Goal: Information Seeking & Learning: Learn about a topic

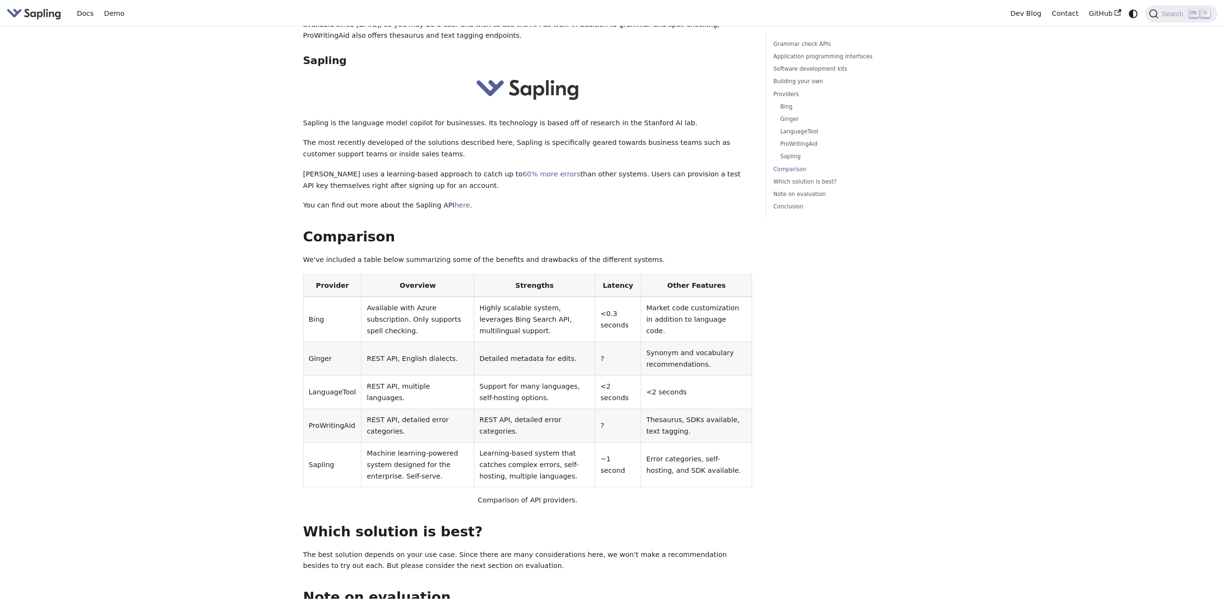
scroll to position [2020, 0]
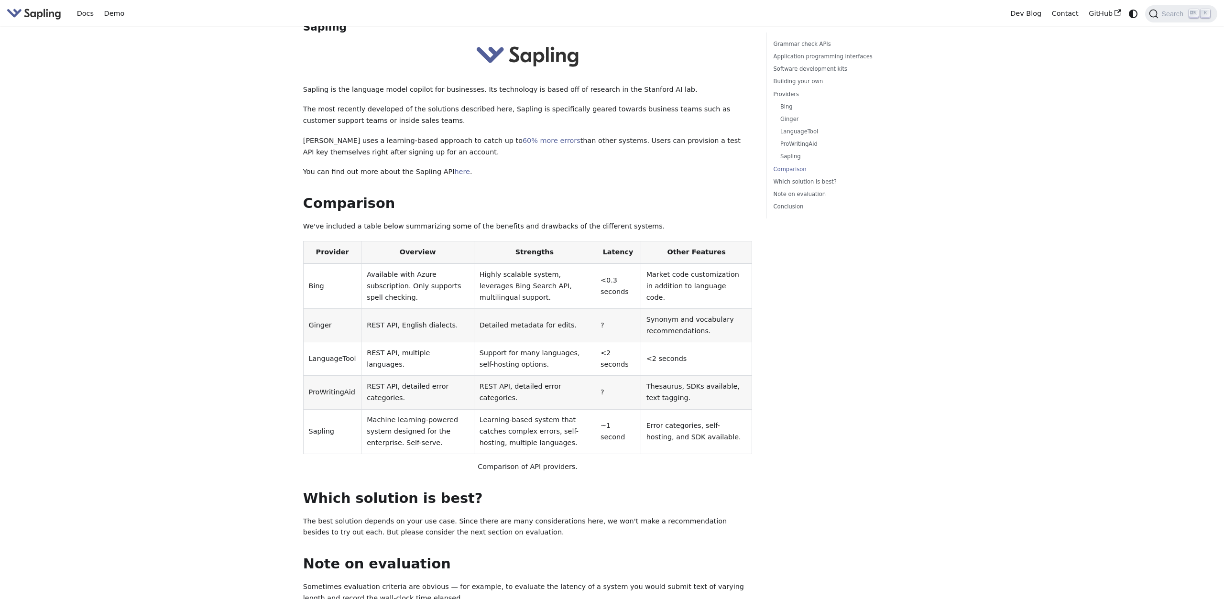
click at [327, 409] on td "Sapling" at bounding box center [332, 431] width 58 height 45
click at [325, 409] on td "Sapling" at bounding box center [332, 431] width 58 height 45
copy td "Sapling"
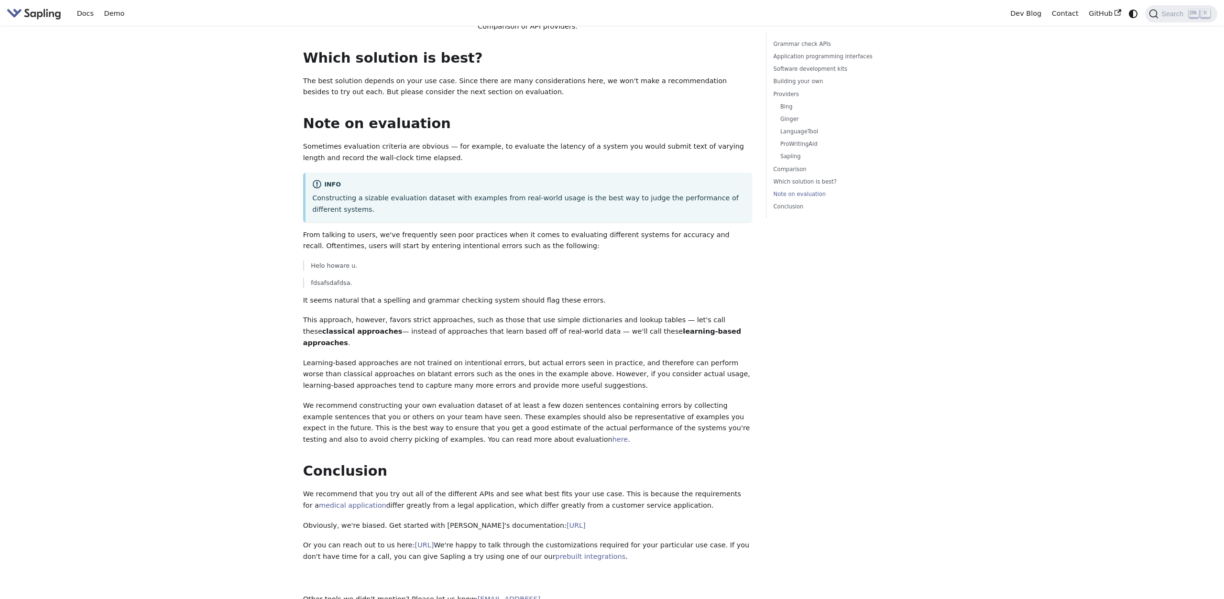
scroll to position [2525, 0]
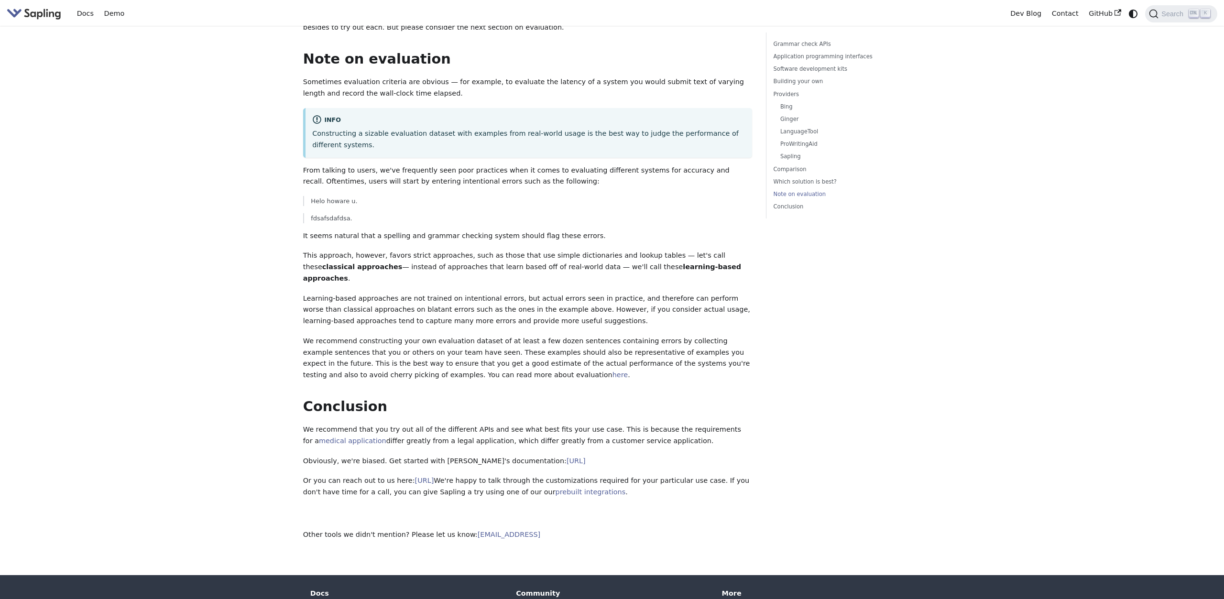
click at [43, 13] on img "Main" at bounding box center [34, 14] width 55 height 14
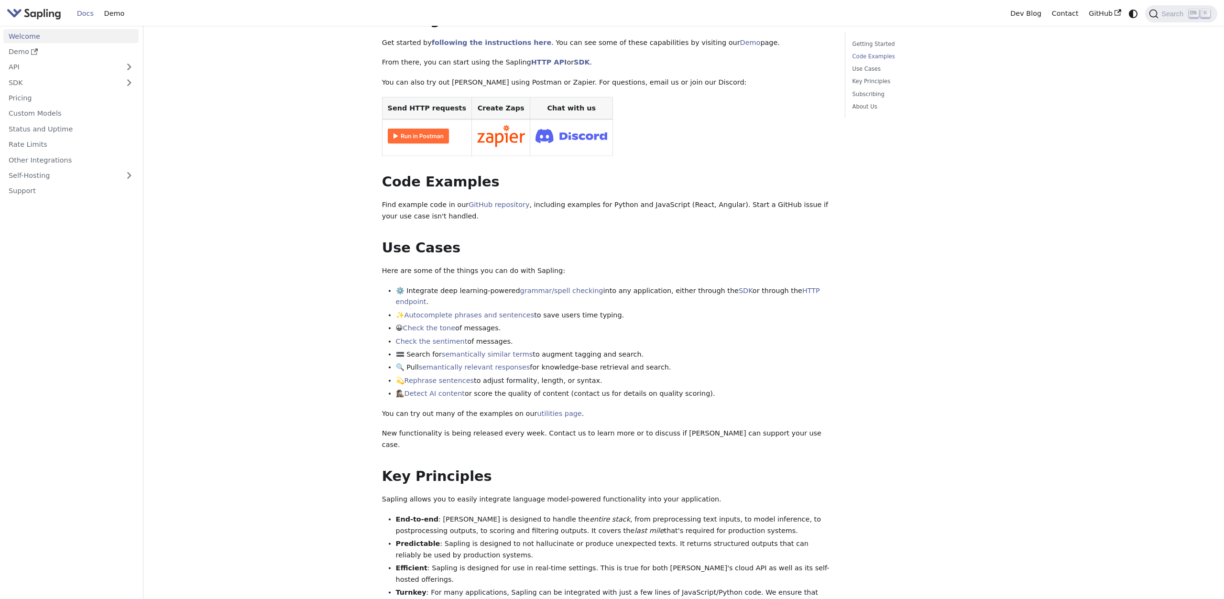
scroll to position [189, 0]
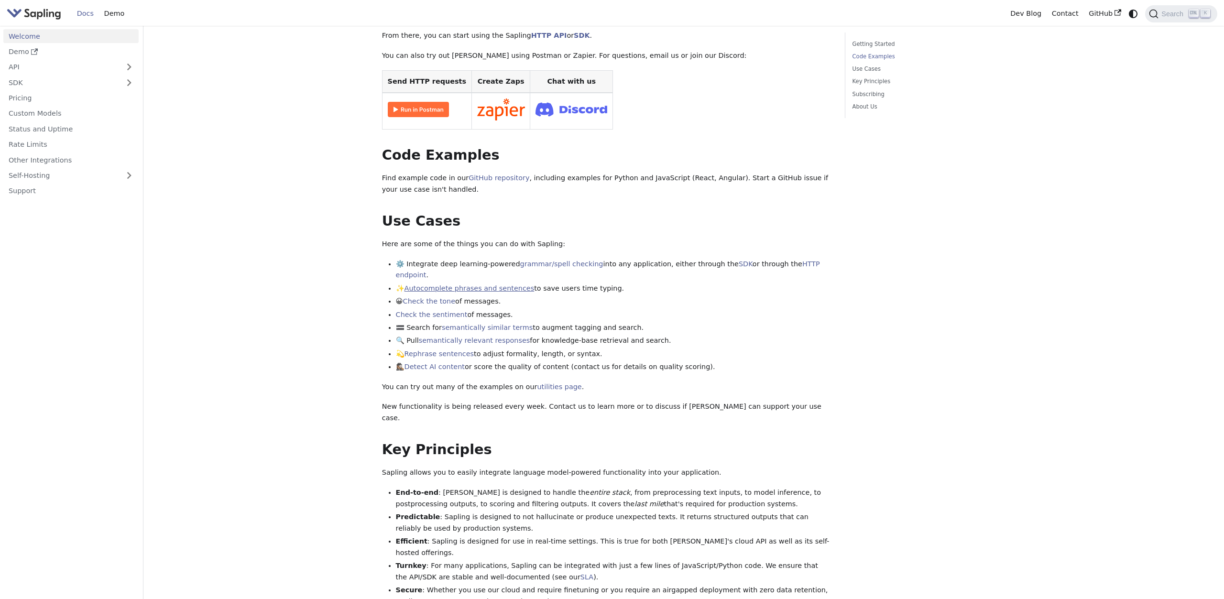
click at [496, 285] on link "Autocomplete phrases and sentences" at bounding box center [470, 289] width 130 height 8
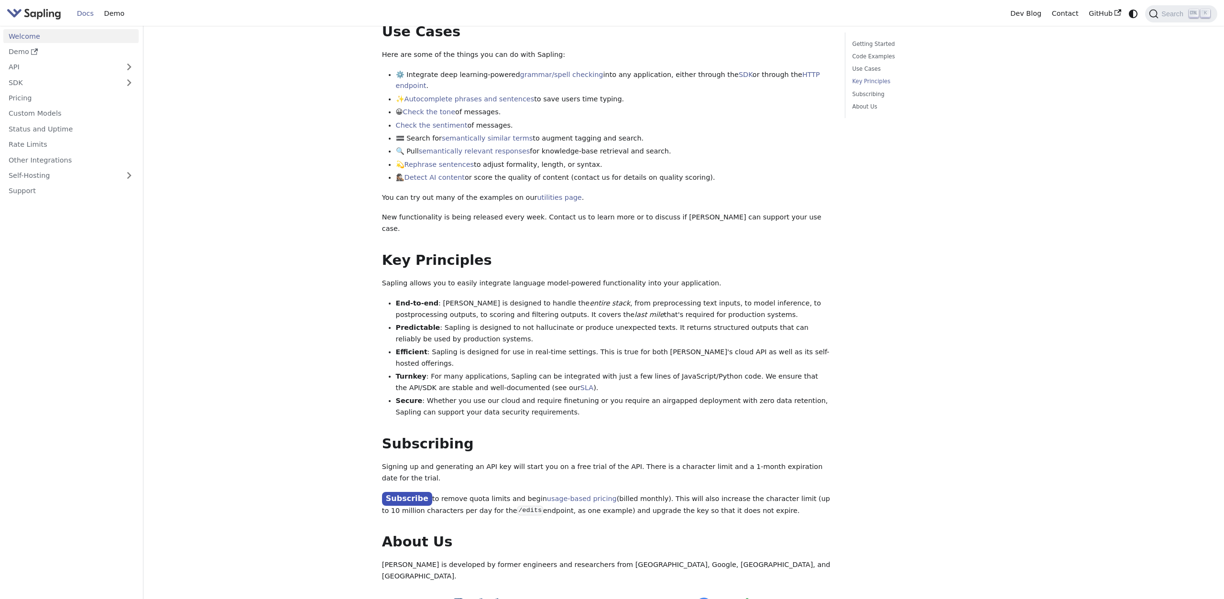
scroll to position [442, 0]
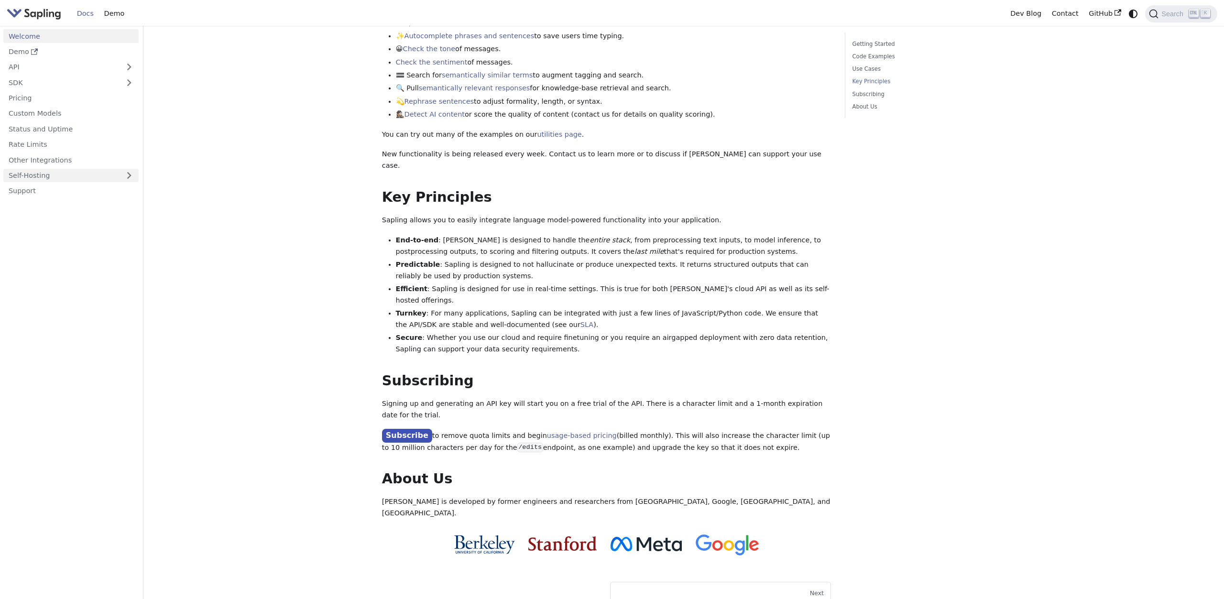
click at [97, 169] on link "Self-Hosting" at bounding box center [70, 176] width 135 height 14
click at [99, 184] on link "Overview" at bounding box center [74, 191] width 130 height 14
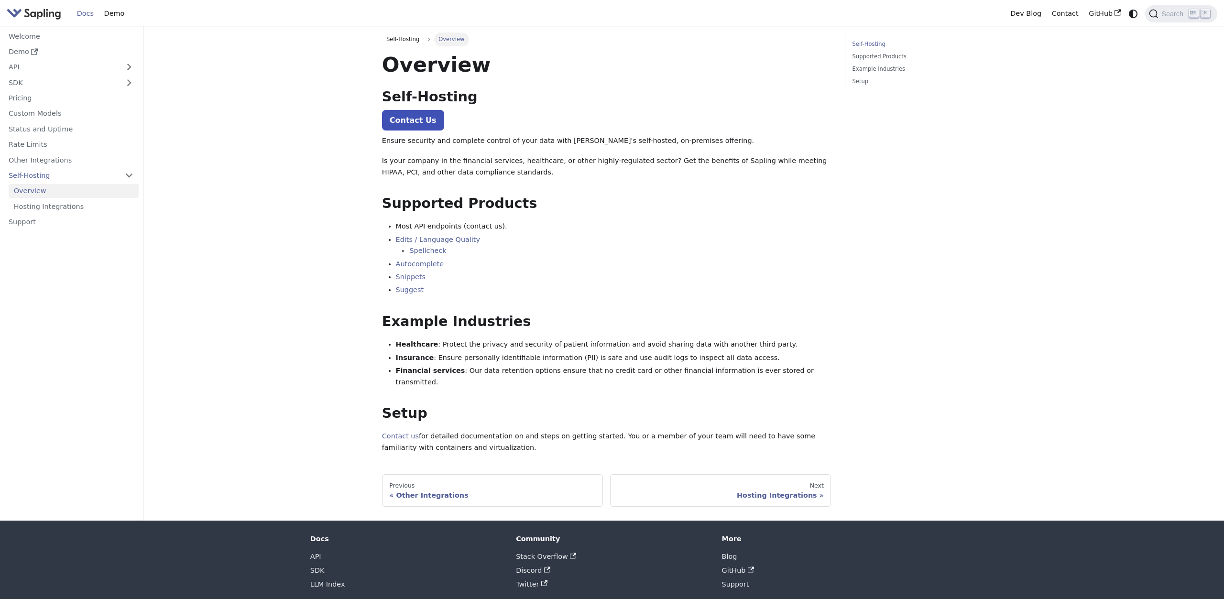
click at [586, 235] on li "Edits / Language Quality Spellcheck" at bounding box center [614, 245] width 436 height 23
click at [586, 229] on li "Most API endpoints (contact us)." at bounding box center [614, 226] width 436 height 11
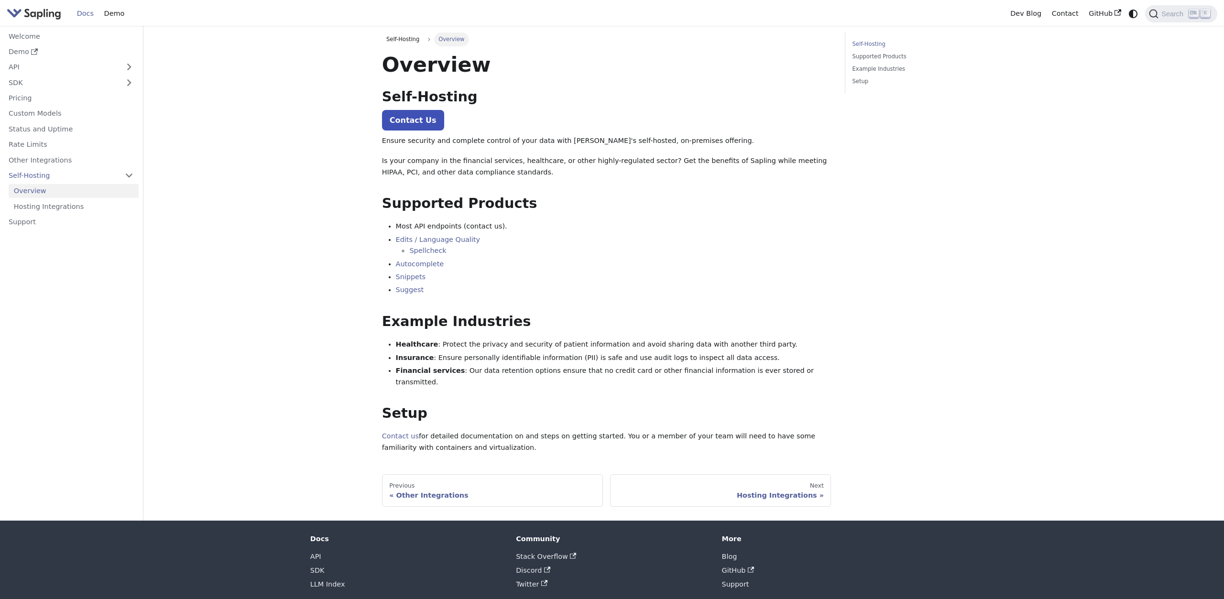
click at [586, 229] on li "Most API endpoints (contact us)." at bounding box center [614, 226] width 436 height 11
click at [104, 206] on link "Hosting Integrations" at bounding box center [74, 206] width 130 height 14
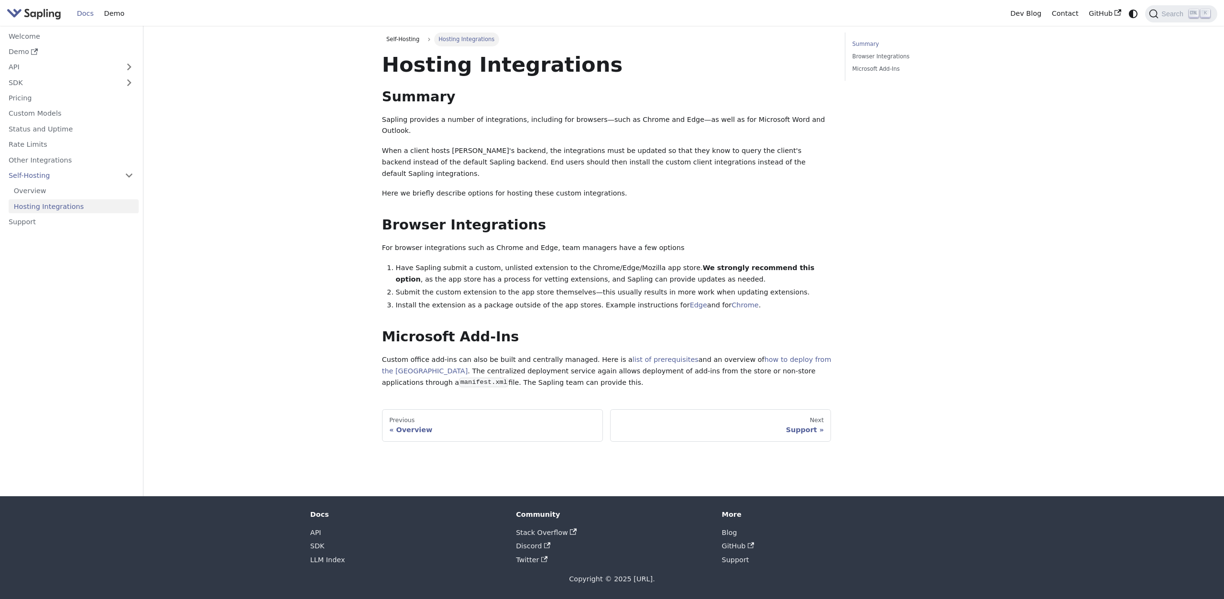
click at [840, 192] on div "Summary Browser Integrations Microsoft Add-Ins" at bounding box center [915, 237] width 154 height 409
click at [821, 188] on p "Here we briefly describe options for hosting these custom integrations." at bounding box center [606, 193] width 449 height 11
click at [820, 188] on p "Here we briefly describe options for hosting these custom integrations." at bounding box center [606, 193] width 449 height 11
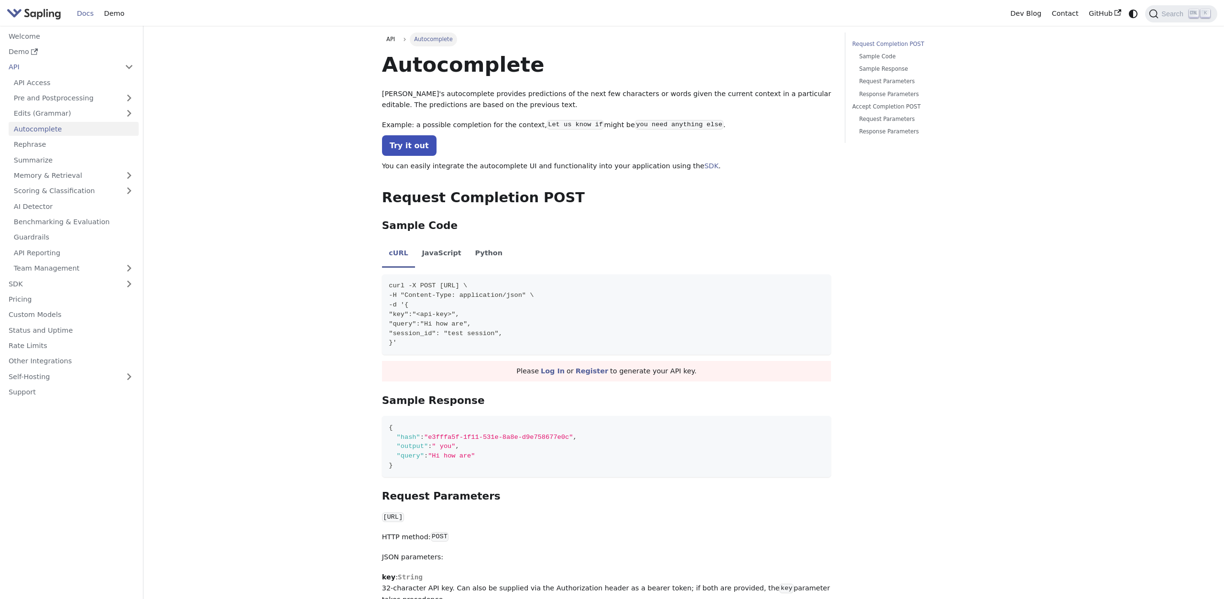
click at [96, 11] on link "Docs" at bounding box center [85, 13] width 27 height 15
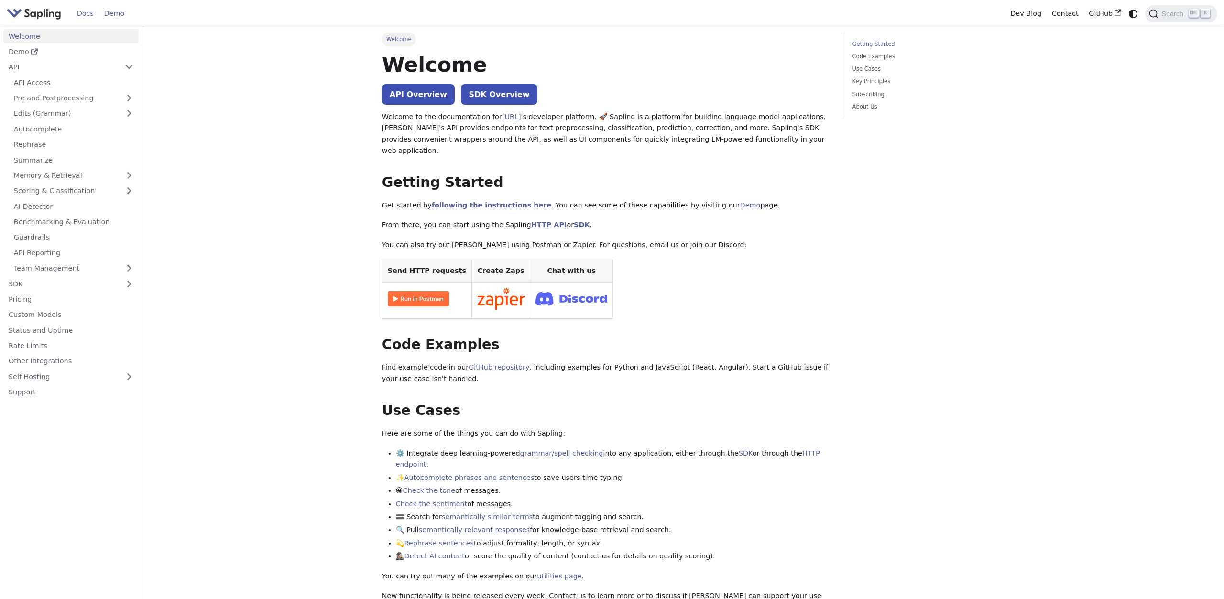
click at [121, 14] on link "Demo" at bounding box center [114, 13] width 31 height 15
